Goal: Navigation & Orientation: Find specific page/section

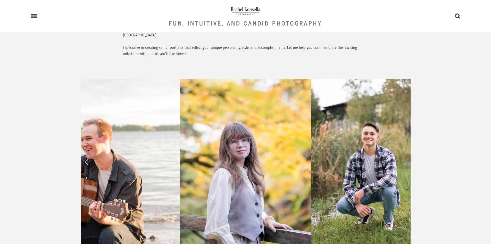
scroll to position [439, 0]
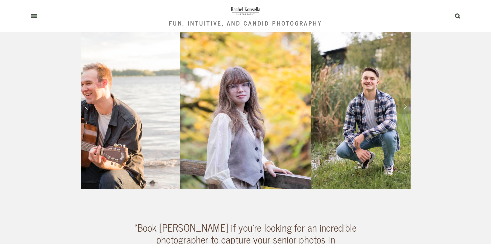
click at [38, 18] on link at bounding box center [100, 16] width 138 height 5
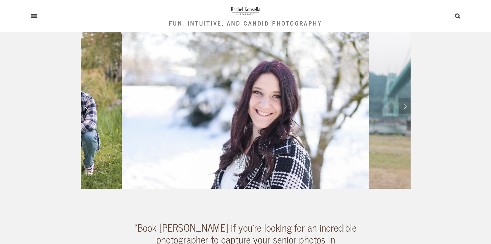
click at [401, 98] on link "Next Slide" at bounding box center [405, 105] width 11 height 15
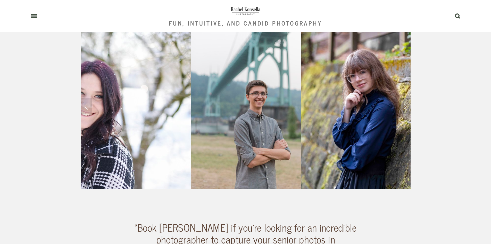
click at [401, 98] on link "Next Slide" at bounding box center [405, 105] width 11 height 15
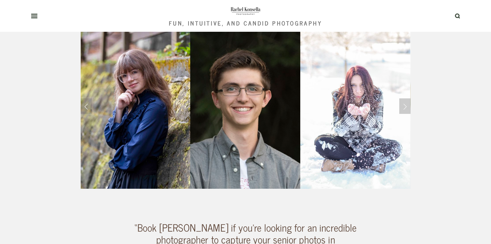
click at [401, 98] on link "Next Slide" at bounding box center [405, 105] width 11 height 15
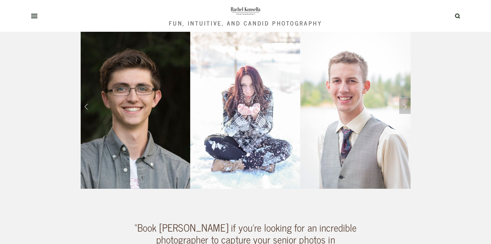
click at [401, 98] on link "Next Slide" at bounding box center [405, 105] width 11 height 15
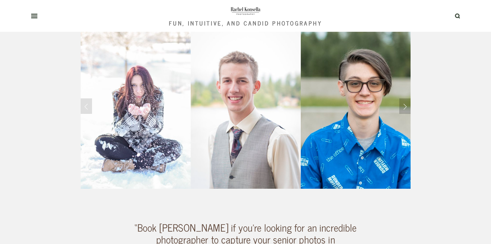
click at [400, 98] on link "Next Slide" at bounding box center [405, 105] width 11 height 15
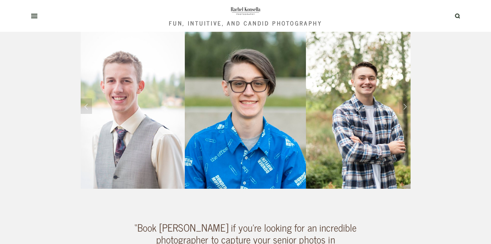
click at [399, 85] on img at bounding box center [366, 105] width 121 height 165
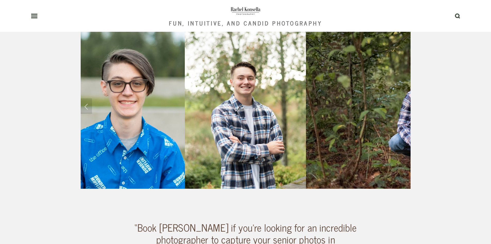
click at [399, 85] on img at bounding box center [431, 105] width 251 height 165
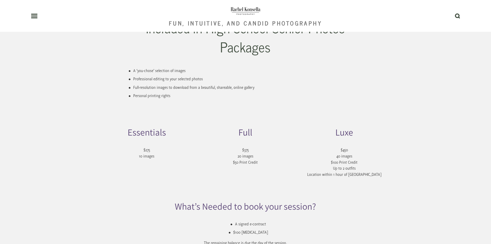
scroll to position [1058, 0]
